Goal: Transaction & Acquisition: Subscribe to service/newsletter

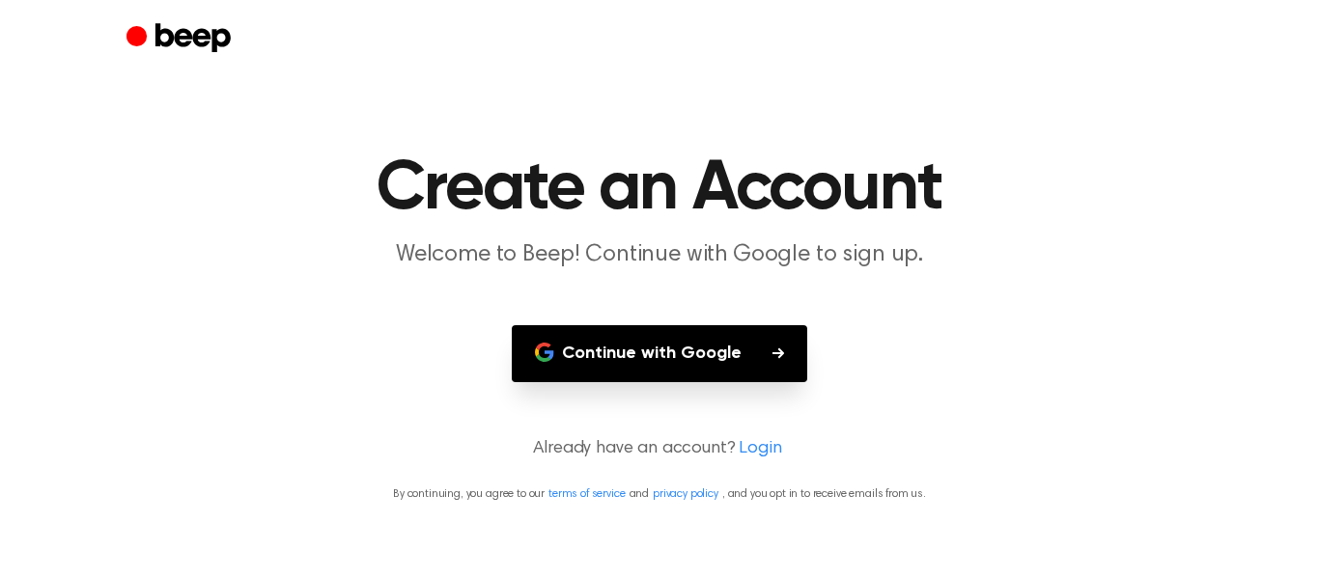
click at [707, 357] on button "Continue with Google" at bounding box center [659, 353] width 295 height 57
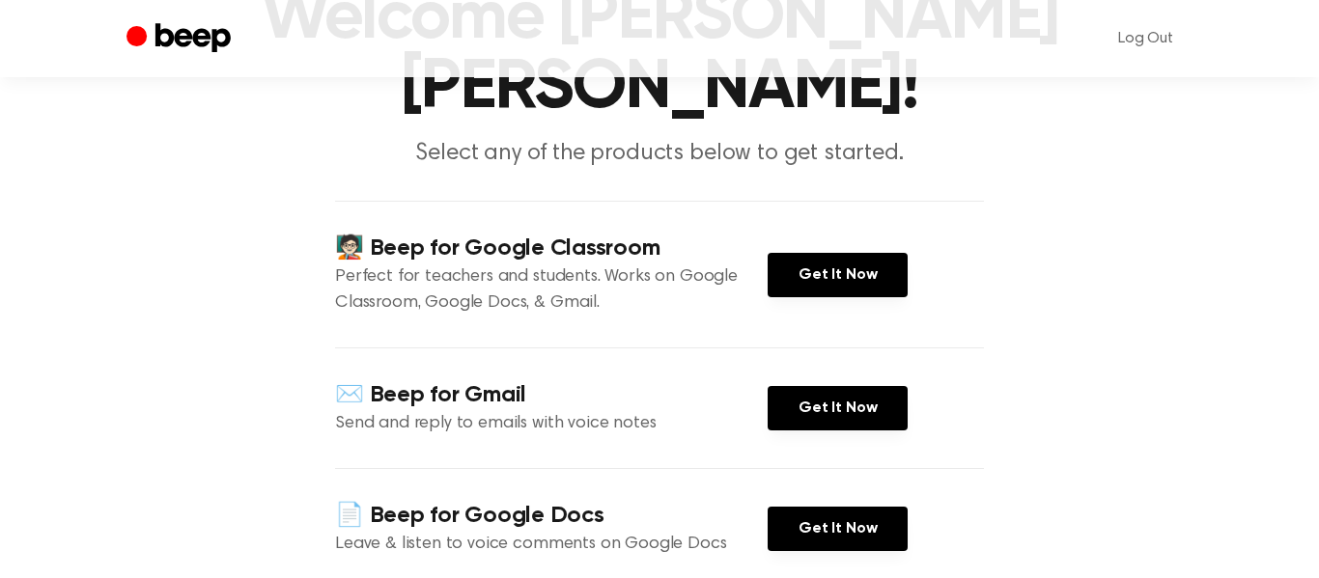
scroll to position [170, 0]
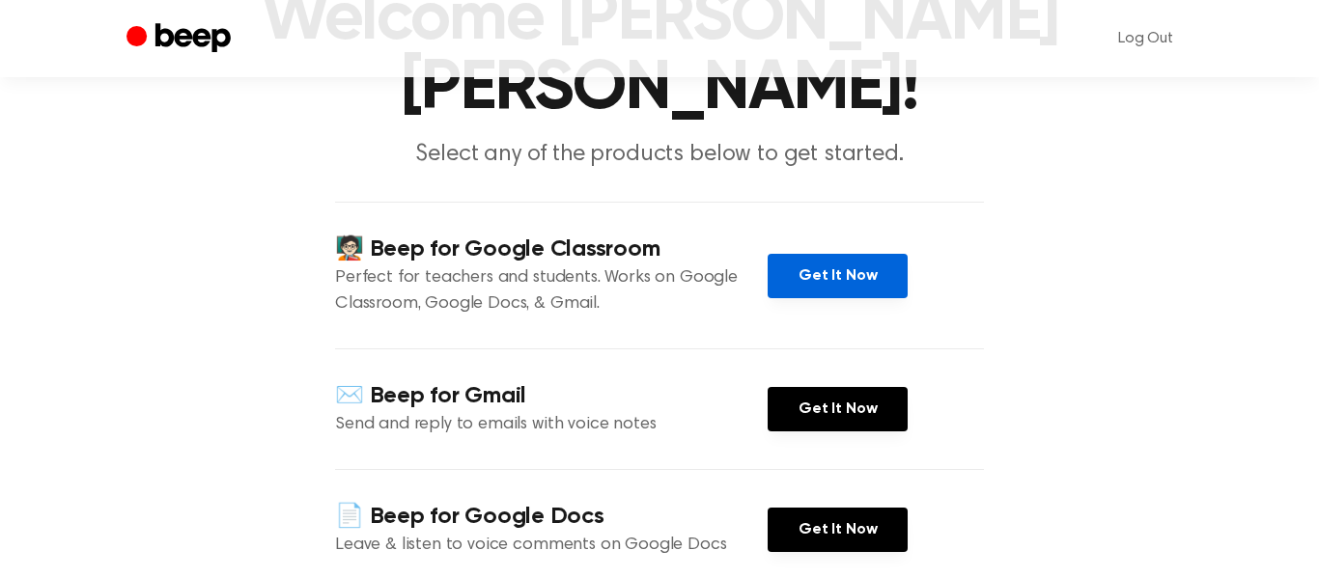
click at [866, 283] on link "Get It Now" at bounding box center [837, 276] width 140 height 44
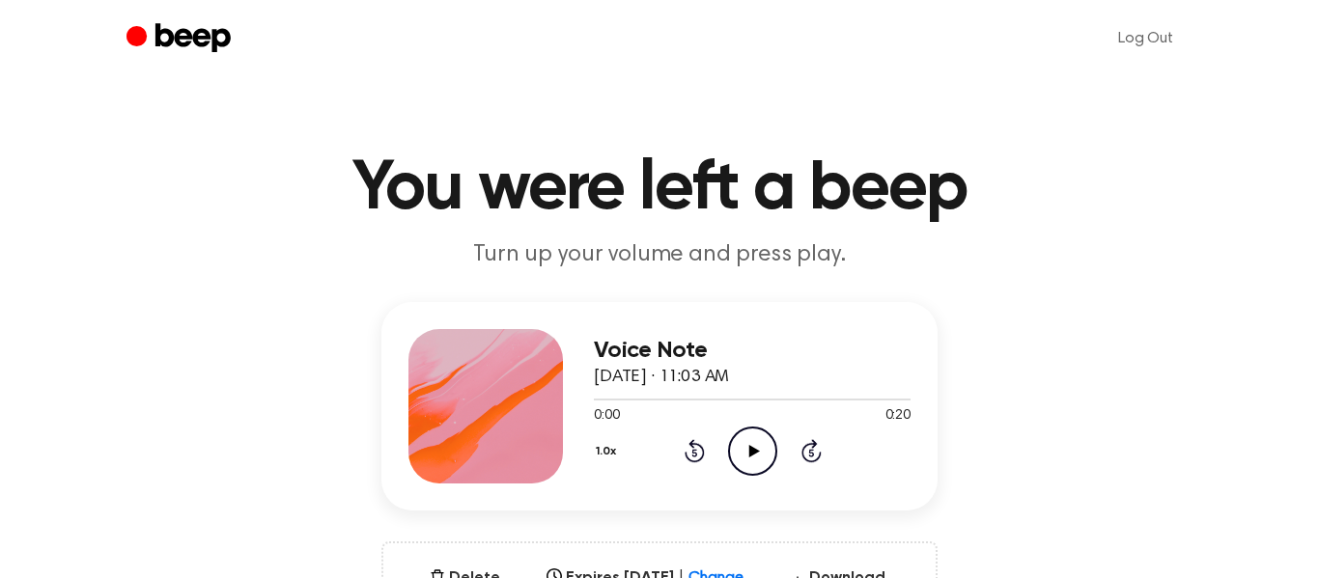
click at [771, 467] on icon "Play Audio" at bounding box center [752, 451] width 49 height 49
